Goal: Task Accomplishment & Management: Manage account settings

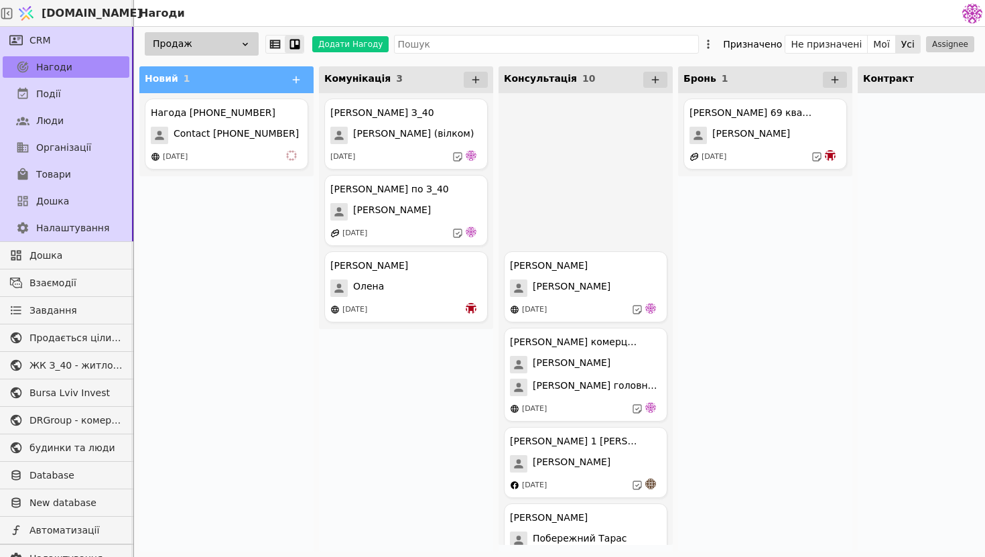
scroll to position [340, 0]
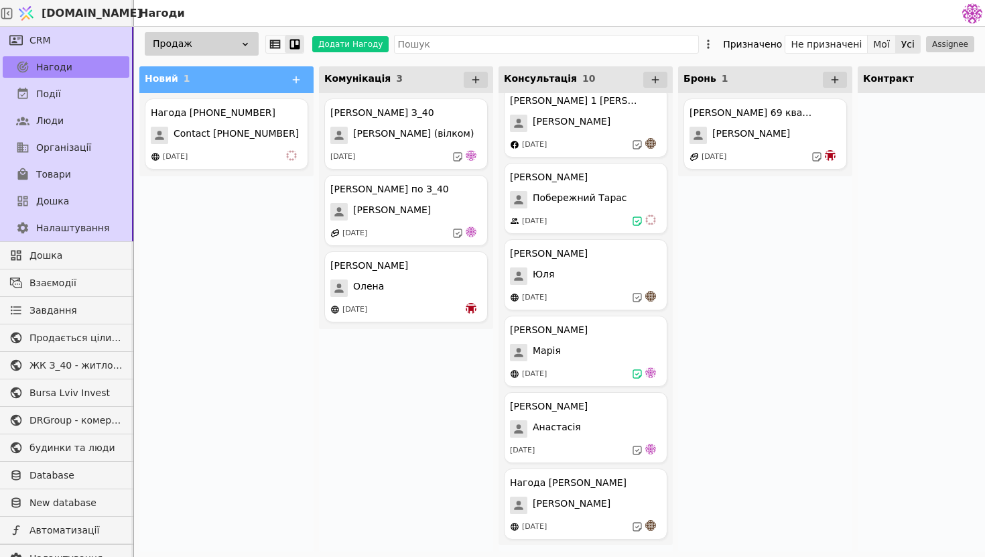
click at [883, 45] on button "Мої" at bounding box center [882, 44] width 28 height 19
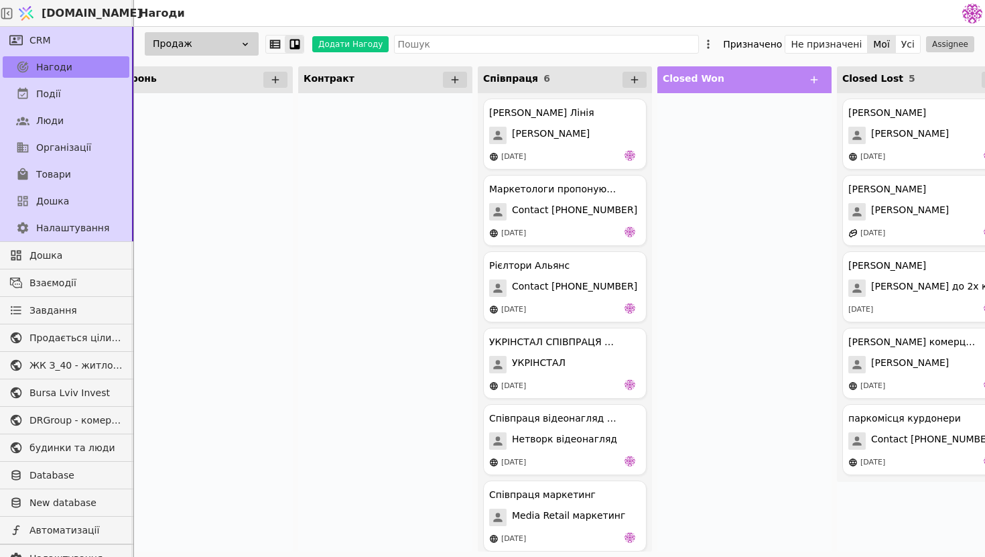
scroll to position [0, 552]
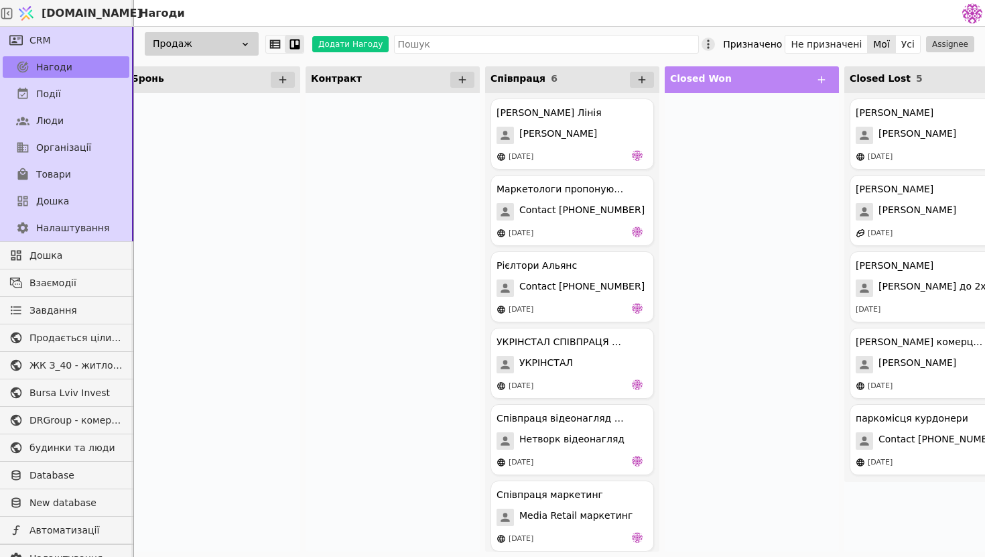
click at [715, 46] on icon at bounding box center [707, 44] width 13 height 13
click at [801, 190] on div at bounding box center [752, 322] width 174 height 458
click at [715, 39] on icon at bounding box center [707, 44] width 13 height 13
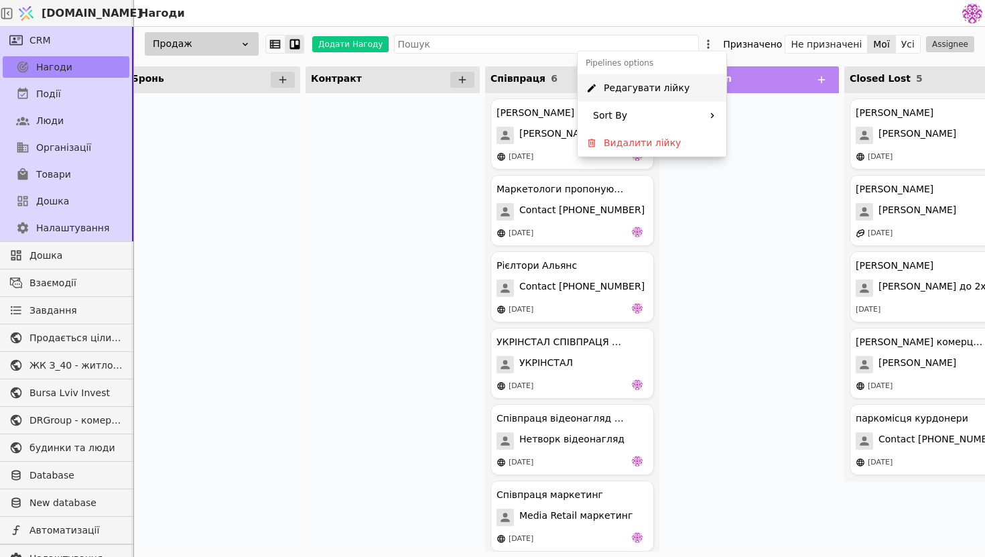
click at [685, 78] on div "Редагувати лійку" at bounding box center [651, 87] width 149 height 27
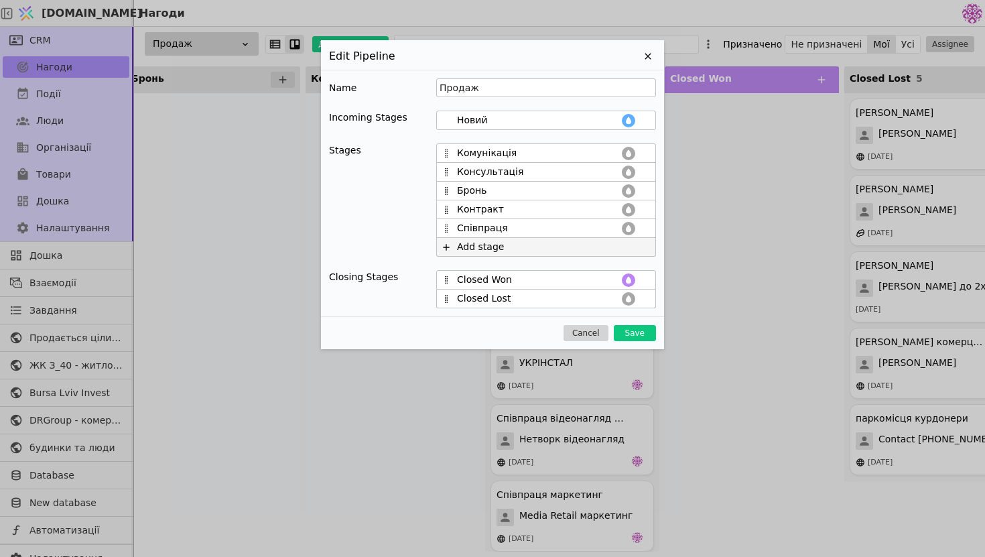
click at [463, 247] on div "Add stage" at bounding box center [480, 247] width 47 height 14
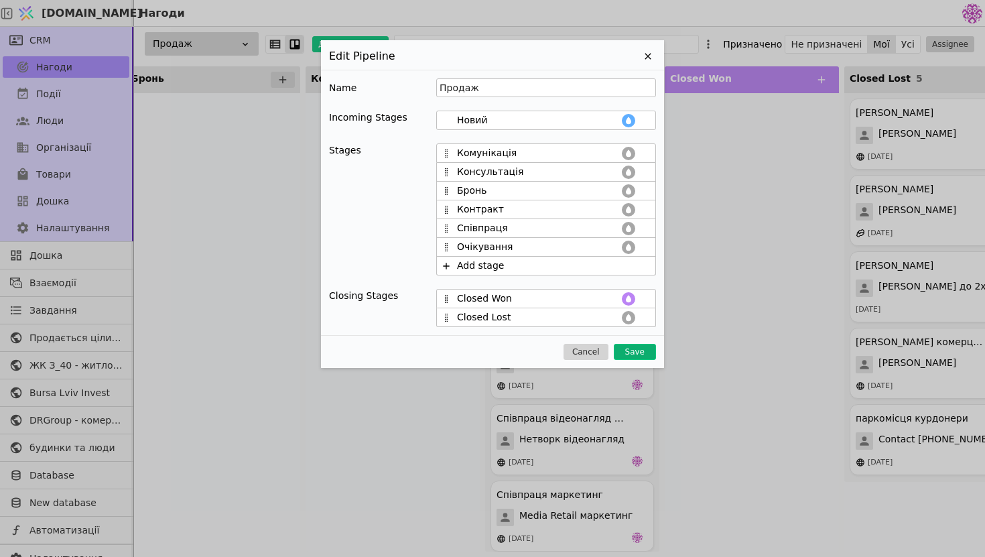
type input "Очікування"
click at [642, 348] on button "Save" at bounding box center [635, 352] width 42 height 16
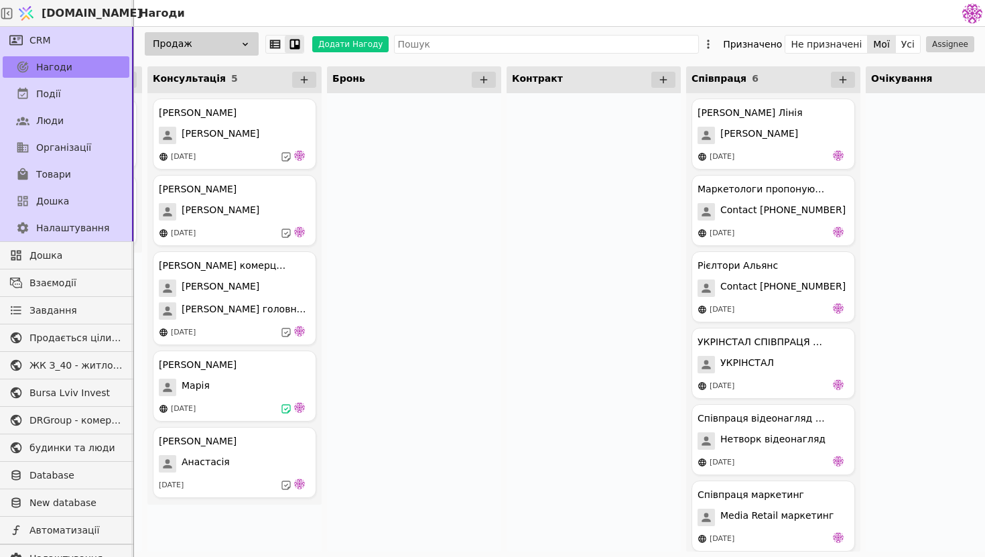
scroll to position [0, 349]
click at [715, 46] on icon at bounding box center [707, 44] width 13 height 13
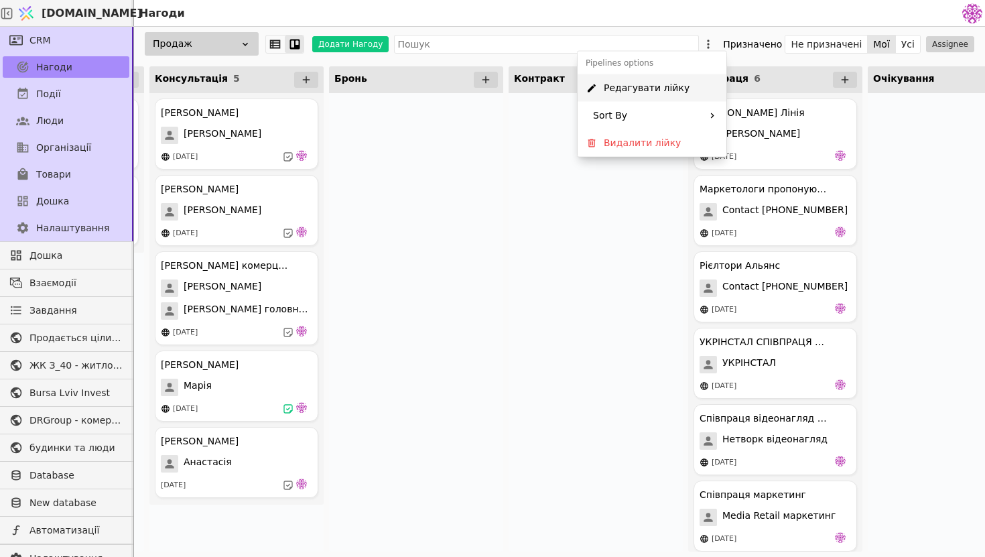
click at [689, 88] on div "Редагувати лійку" at bounding box center [651, 87] width 149 height 27
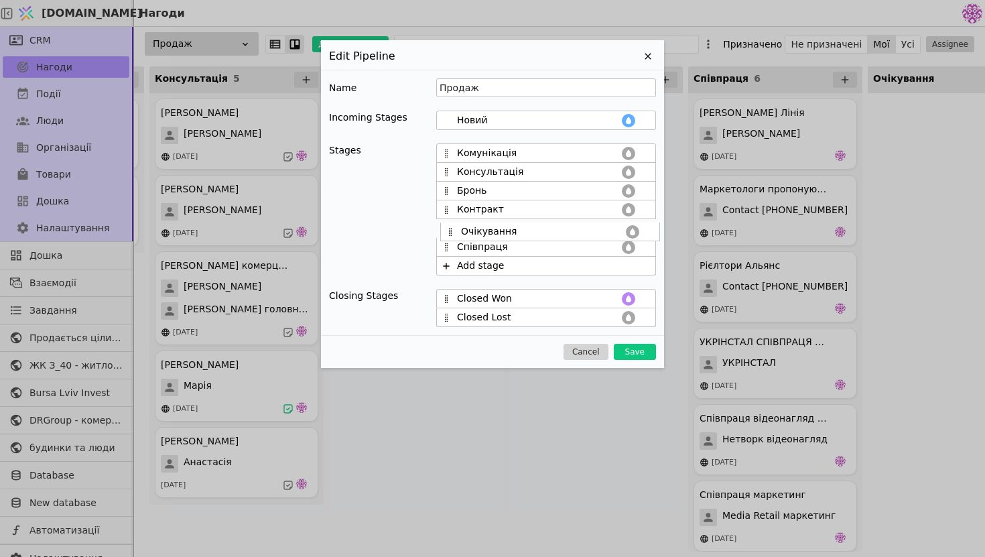
drag, startPoint x: 447, startPoint y: 246, endPoint x: 452, endPoint y: 227, distance: 19.3
click at [451, 227] on div "Комунікація Консультація Бронь Контракт Співпраця Очікування Add stage" at bounding box center [546, 209] width 220 height 132
click at [649, 354] on button "Save" at bounding box center [635, 352] width 42 height 16
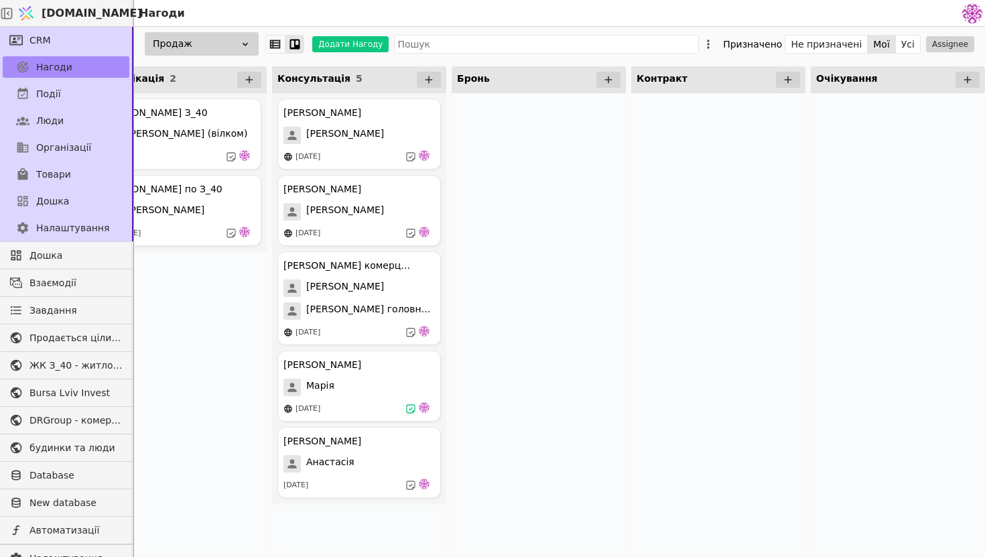
scroll to position [0, 206]
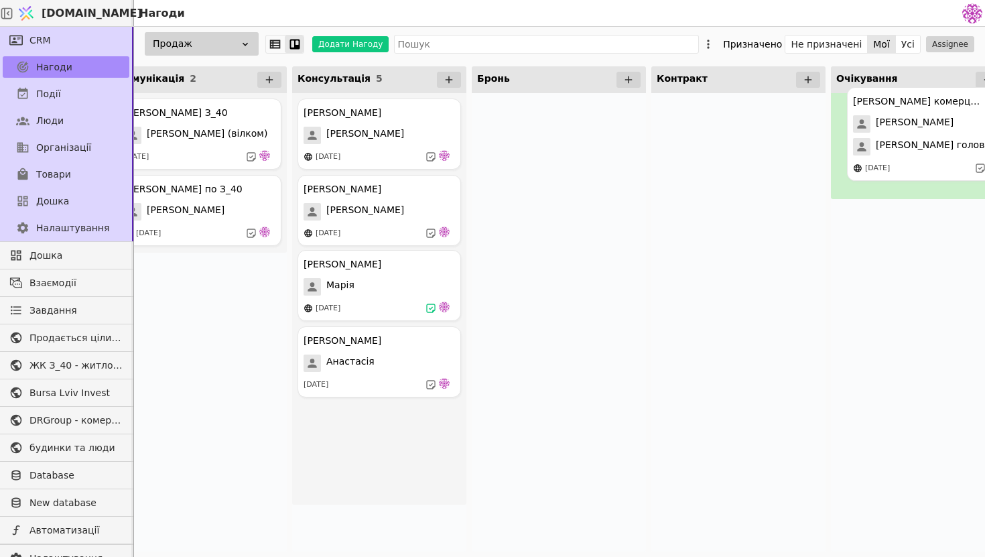
drag, startPoint x: 391, startPoint y: 282, endPoint x: 944, endPoint y: 118, distance: 577.2
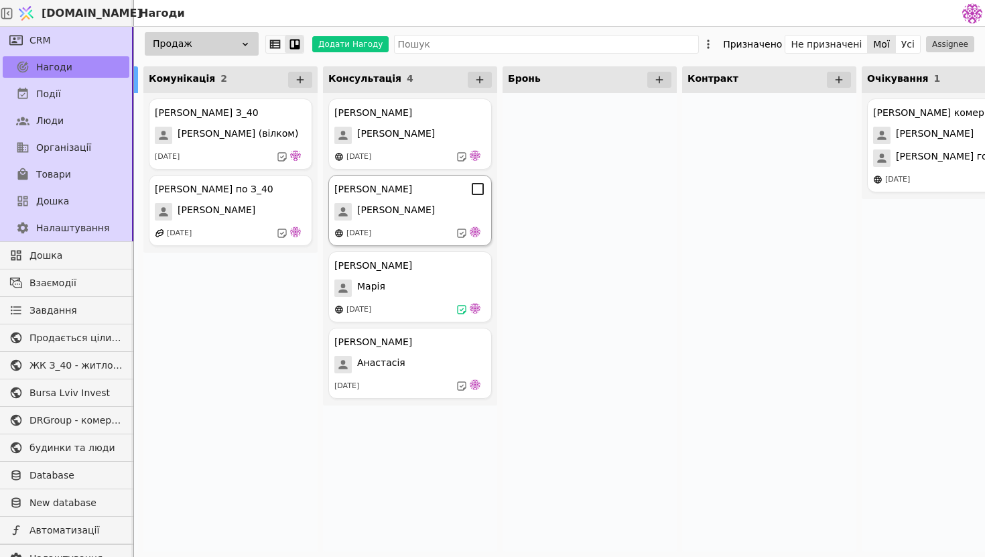
scroll to position [0, 85]
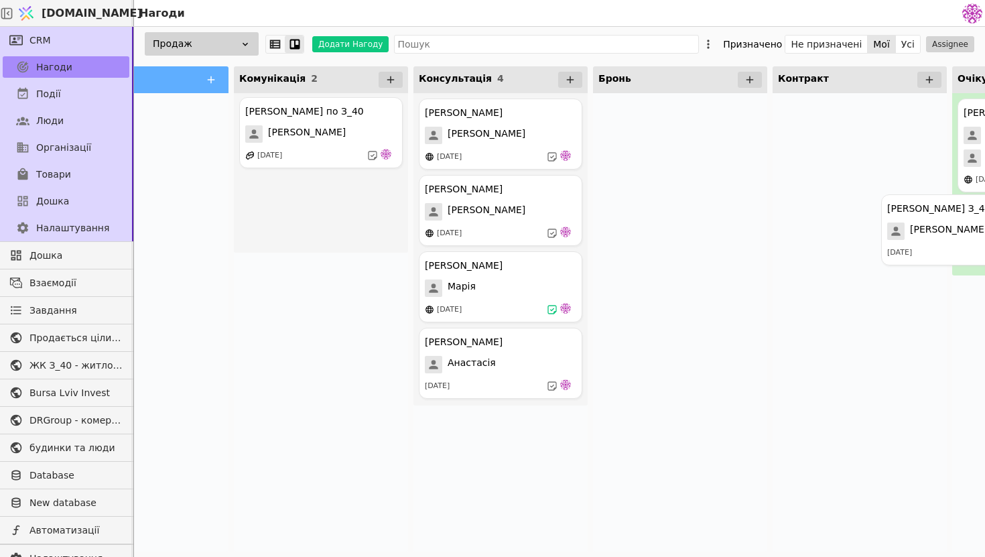
drag, startPoint x: 333, startPoint y: 154, endPoint x: 984, endPoint y: 250, distance: 658.1
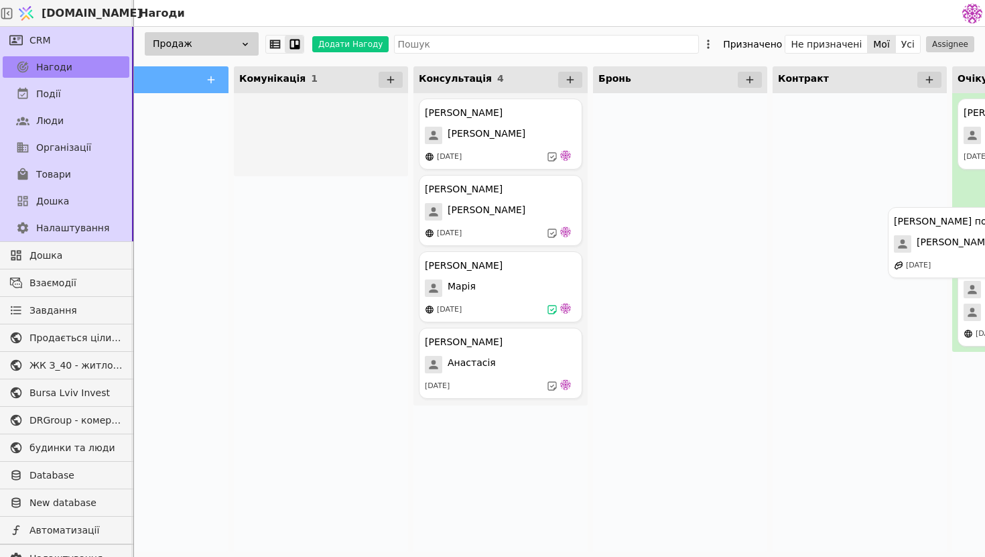
drag, startPoint x: 331, startPoint y: 149, endPoint x: 984, endPoint y: 260, distance: 662.4
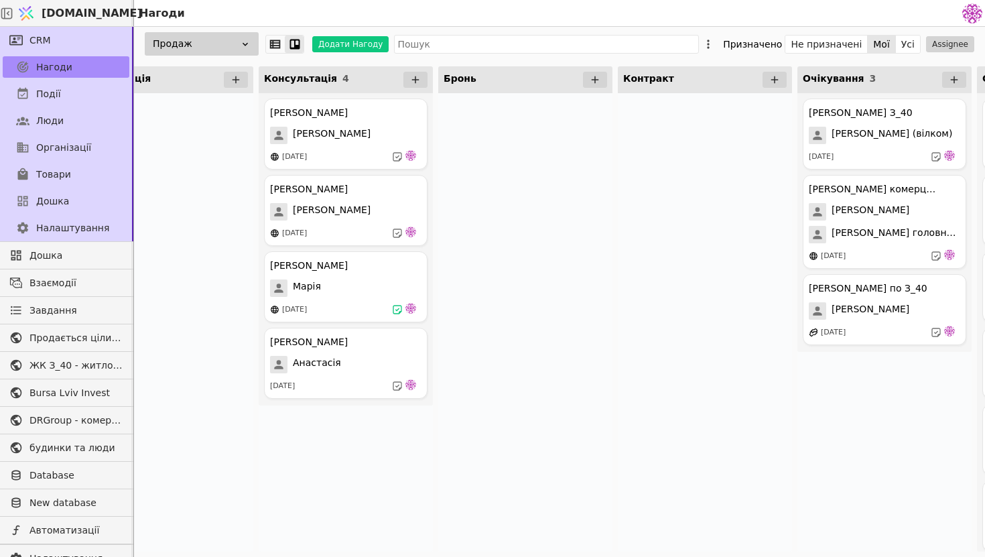
scroll to position [0, 245]
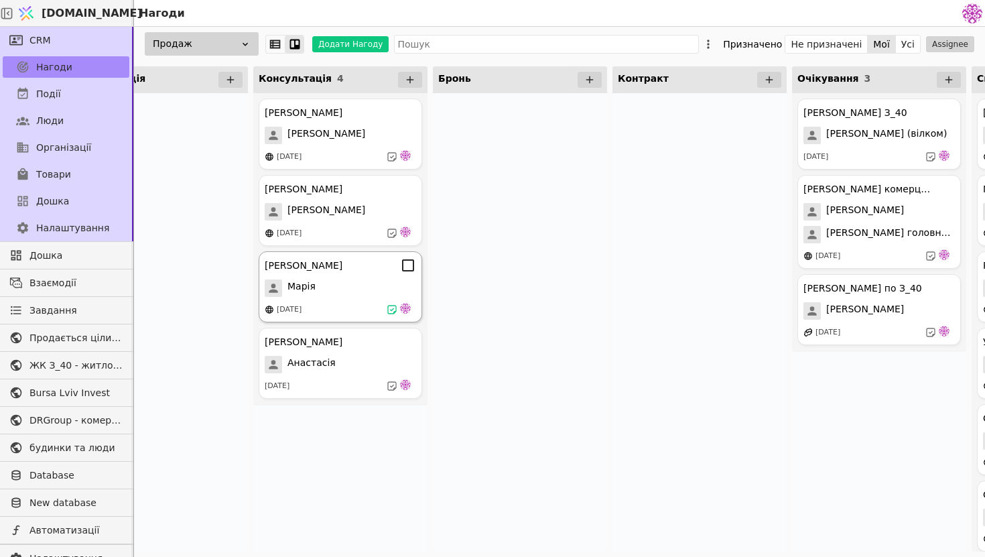
click at [324, 266] on div "[PERSON_NAME]" at bounding box center [304, 266] width 78 height 14
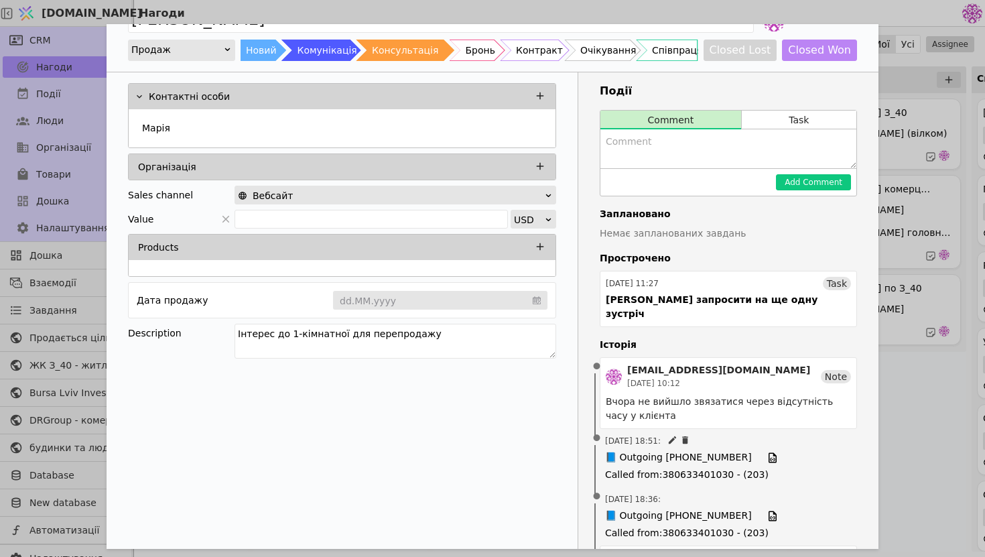
scroll to position [54, 0]
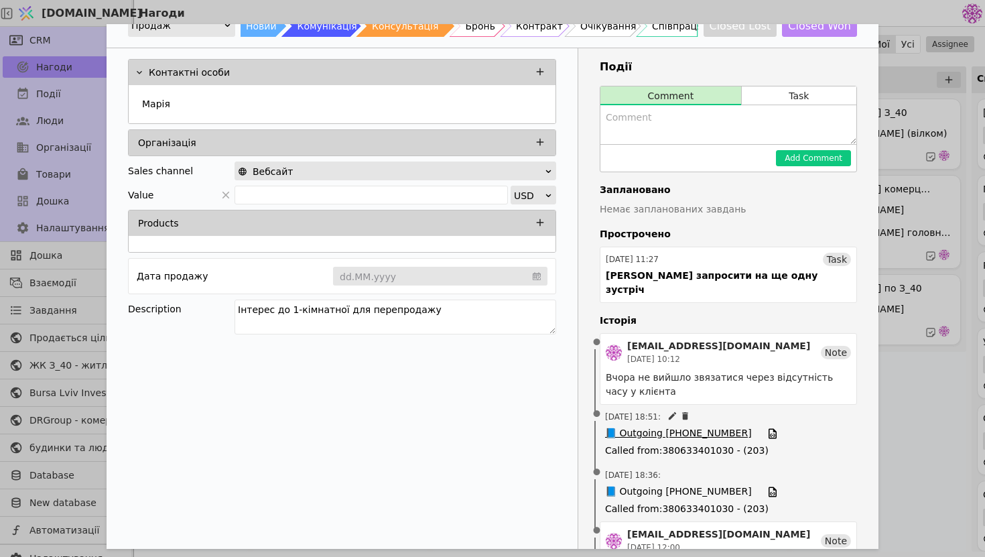
click at [691, 426] on span "📘 Outgoing [PHONE_NUMBER]" at bounding box center [678, 433] width 147 height 15
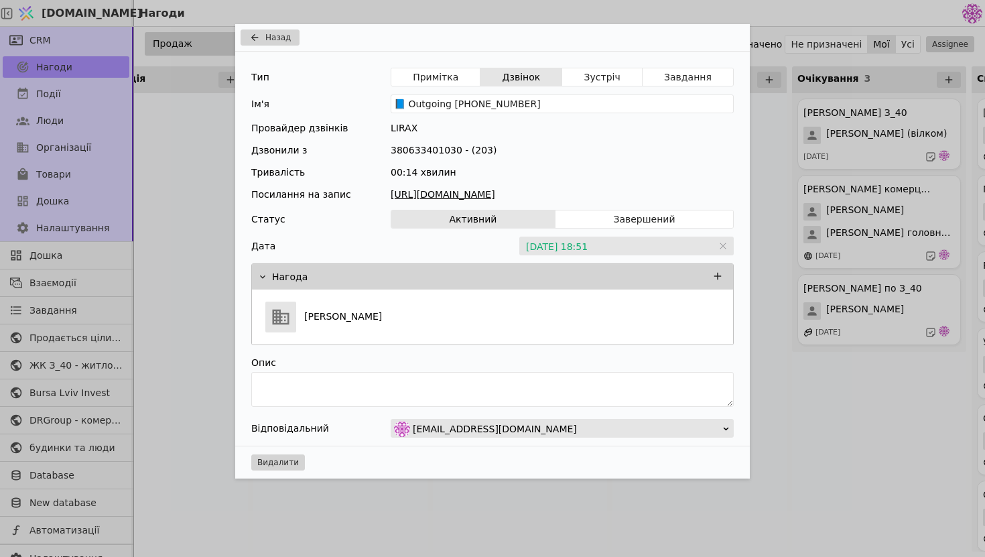
click at [547, 196] on link "[URL][DOMAIN_NAME]" at bounding box center [562, 195] width 343 height 14
click at [761, 119] on div "Назад Тип Примітка Дзвінок Зустріч Завдання Ім'я 📘 Outgoing [PHONE_NUMBER] Пров…" at bounding box center [492, 278] width 985 height 557
